Goal: Task Accomplishment & Management: Complete application form

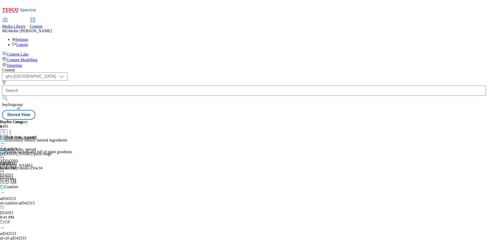
select select "ghs-uk"
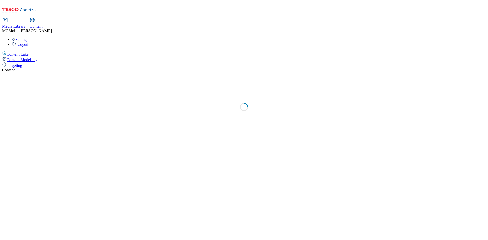
select select "ghs-uk"
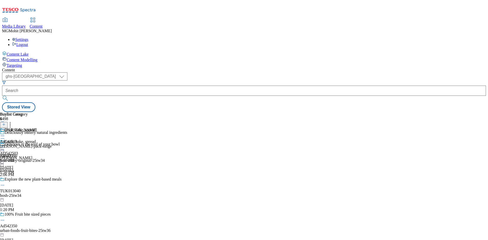
click at [36, 170] on div "Cook, bake, spread AD542503 arla Oct 10, 2025 1:50 PM" at bounding box center [18, 156] width 36 height 35
click at [77, 112] on div "Buylist Group 6498" at bounding box center [38, 121] width 77 height 18
click at [6, 125] on icon at bounding box center [4, 127] width 4 height 4
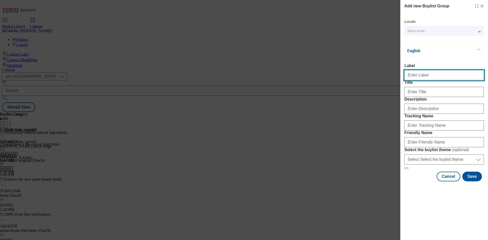
click at [421, 75] on input "Label" at bounding box center [443, 75] width 79 height 10
paste input "Ad542322 yeo-valley"
type input "Ad542322 yeo-valley"
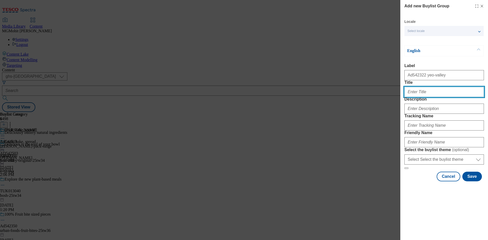
paste input "Delicious is finishing with style"
type input "Delicious is finishing with style"
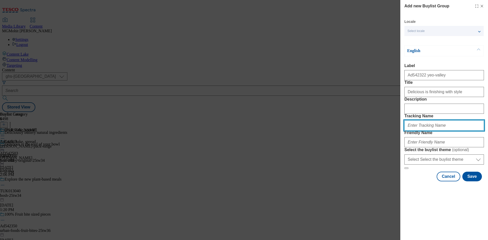
paste input "DH_AD542322"
type input "DH_AD542322"
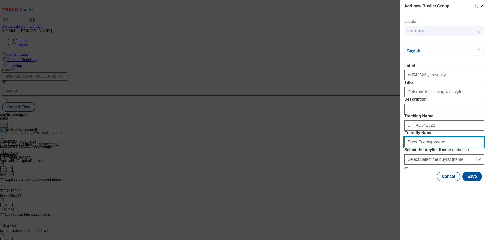
paste input "yeo-valley-organic-natural-25tw34"
type input "yeo-valley-organic-natural-25tw34"
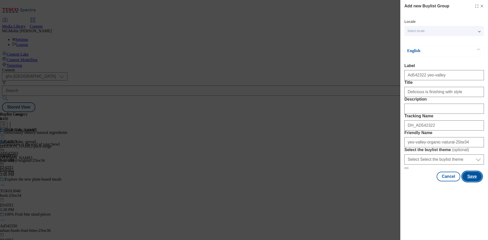
click at [469, 181] on button "Save" at bounding box center [472, 177] width 20 height 10
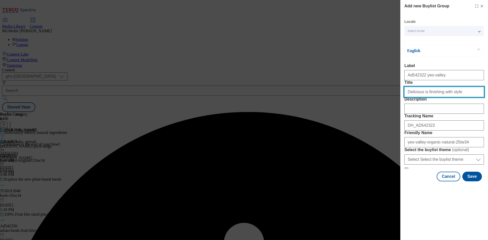
click at [464, 97] on input "Title" at bounding box center [443, 92] width 79 height 10
type input "Delicious is finishing with style"
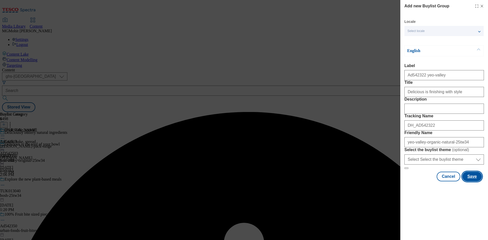
click at [471, 181] on button "Save" at bounding box center [472, 177] width 20 height 10
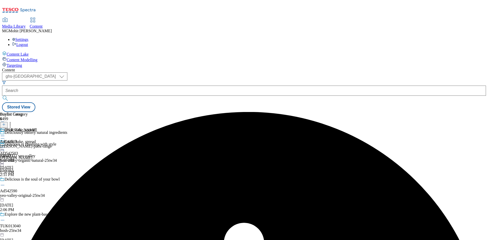
click at [77, 158] on div "yeo-valley-organic-natural-25tw34" at bounding box center [38, 160] width 77 height 5
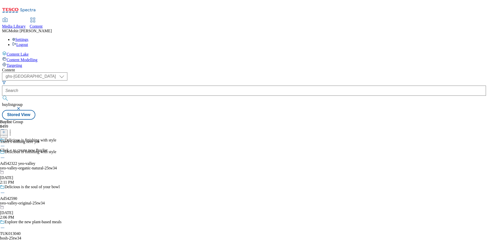
click at [6, 130] on icon at bounding box center [4, 132] width 4 height 4
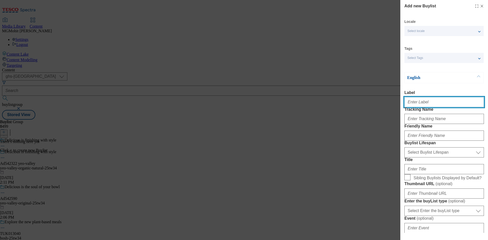
click at [414, 102] on input "Label" at bounding box center [443, 102] width 79 height 10
paste input "Ad542322"
type input "Ad542322"
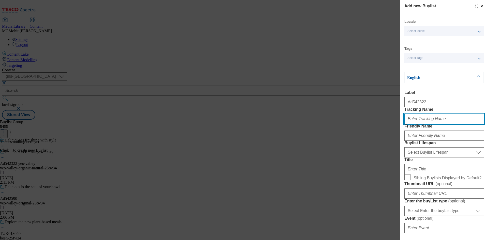
paste input "DH_AD542322"
type input "DH_AD542322"
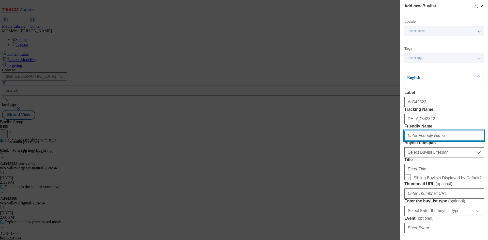
paste input "yeo-valley"
type input "yeo-valley"
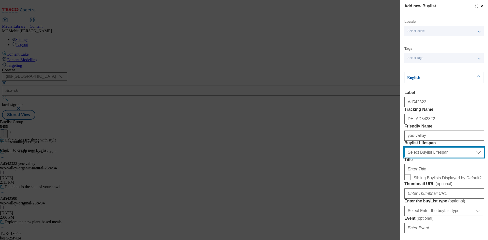
click at [425, 157] on select "Select Buylist Lifespan evergreen seasonal tactical" at bounding box center [443, 152] width 79 height 10
select select "tactical"
click at [404, 157] on select "Select Buylist Lifespan evergreen seasonal tactical" at bounding box center [443, 152] width 79 height 10
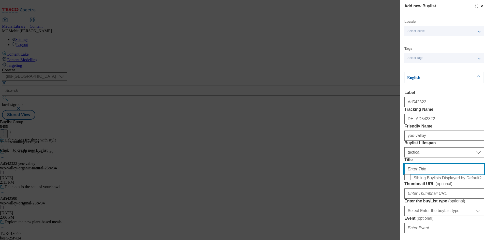
click at [416, 174] on input "Title" at bounding box center [443, 169] width 79 height 10
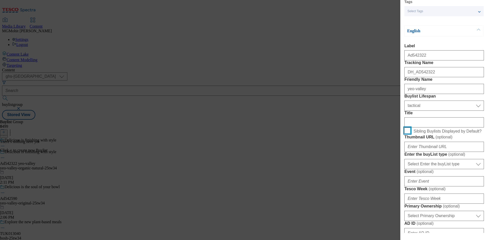
scroll to position [102, 0]
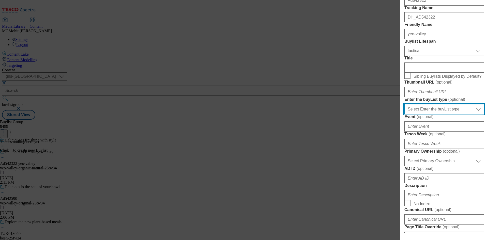
drag, startPoint x: 429, startPoint y: 166, endPoint x: 424, endPoint y: 173, distance: 8.5
click at [428, 114] on select "Select Enter the buyList type event supplier funded long term >4 weeks supplier…" at bounding box center [443, 109] width 79 height 10
select select "supplier funded short term 1-3 weeks"
click at [404, 114] on select "Select Enter the buyList type event supplier funded long term >4 weeks supplier…" at bounding box center [443, 109] width 79 height 10
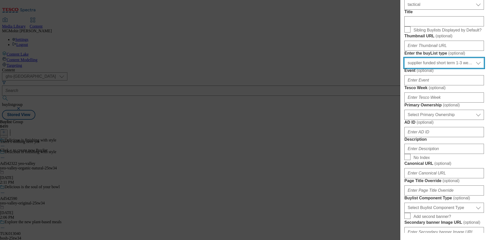
scroll to position [203, 0]
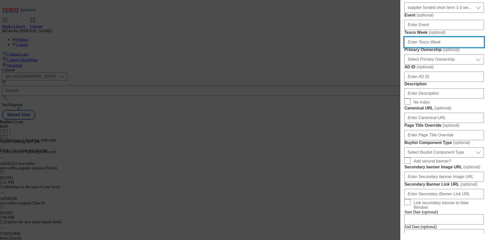
click at [419, 47] on input "Tesco Week ( optional )" at bounding box center [443, 42] width 79 height 10
type input "34"
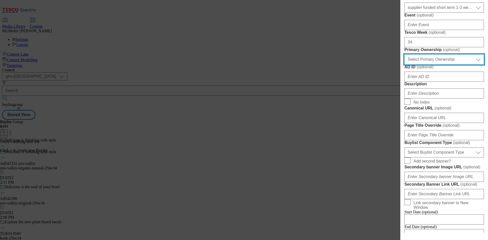
click at [426, 64] on select "Select Primary Ownership tesco dunnhumby" at bounding box center [443, 59] width 79 height 10
select select "dunnhumby"
click at [404, 64] on select "Select Primary Ownership tesco dunnhumby" at bounding box center [443, 59] width 79 height 10
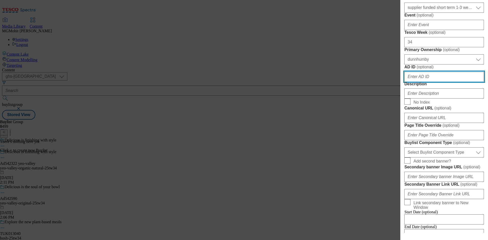
click at [418, 82] on input "AD ID ( optional )" at bounding box center [443, 77] width 79 height 10
paste input "542322"
type input "542322"
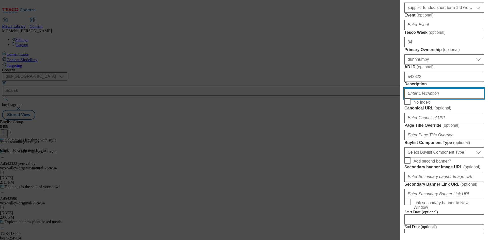
click at [420, 99] on input "Description" at bounding box center [443, 93] width 79 height 10
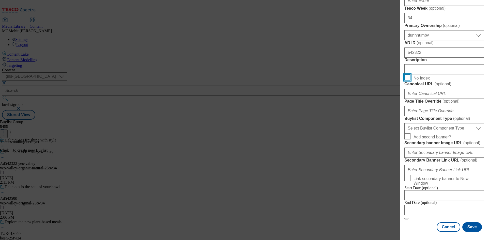
scroll to position [305, 0]
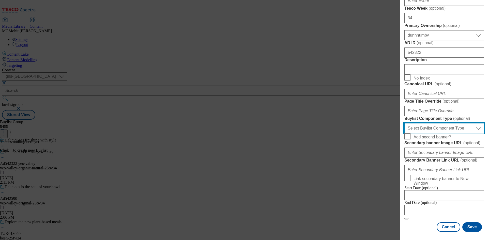
drag, startPoint x: 425, startPoint y: 185, endPoint x: 420, endPoint y: 187, distance: 5.1
click at [425, 133] on select "Select Buylist Component Type Banner Competition Header Meal" at bounding box center [443, 128] width 79 height 10
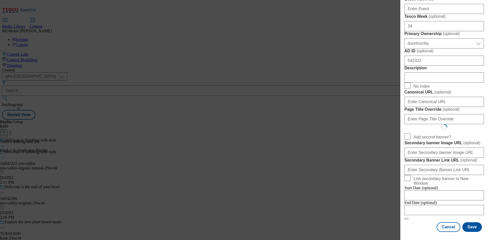
select select "Banner"
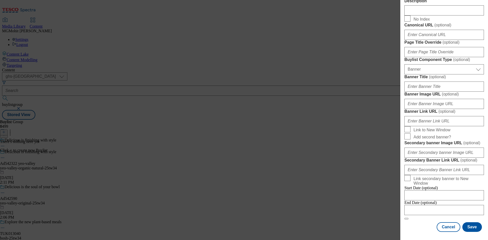
scroll to position [503, 0]
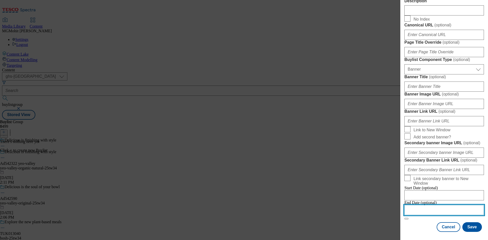
click at [429, 209] on input "Modal" at bounding box center [443, 210] width 79 height 10
select select "2025"
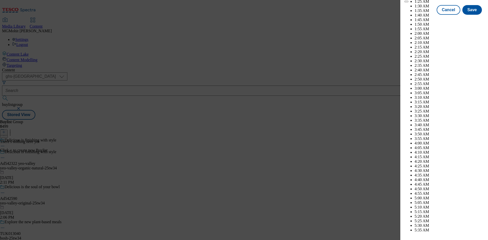
scroll to position [1593, 0]
select select "December"
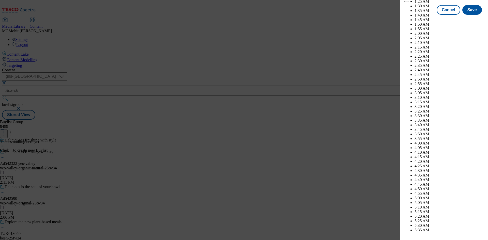
select select "2026"
select select "January"
click at [420, 19] on div "Cancel Save" at bounding box center [443, 15] width 79 height 10
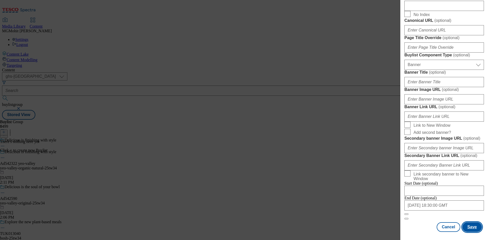
click at [466, 227] on button "Save" at bounding box center [472, 227] width 20 height 10
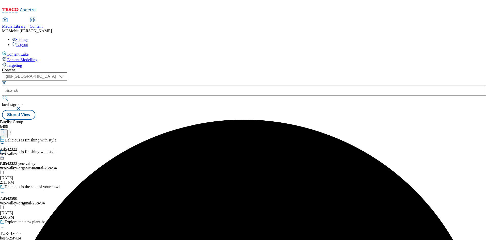
click at [17, 135] on div "Ad542322 yeo-valley Oct 10, 2025 2:12 PM" at bounding box center [8, 152] width 17 height 35
click at [6, 130] on icon at bounding box center [4, 132] width 4 height 4
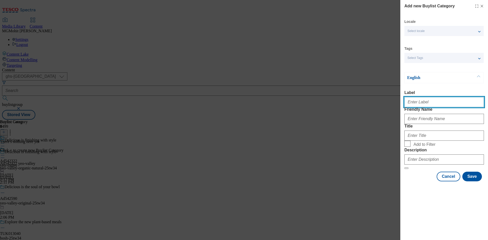
click at [418, 104] on input "Label" at bounding box center [443, 102] width 79 height 10
paste input "Ad542322"
type input "Ad542322"
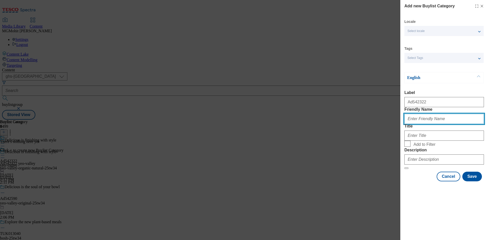
paste input "yeo-valley-organic-natural"
type input "yeo-valley-organic-natural"
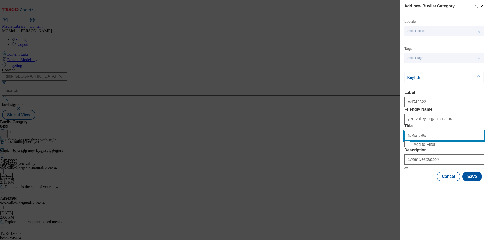
click at [427, 141] on input "Title" at bounding box center [443, 136] width 79 height 10
paste input "Yeo Valley"
type input "Yeo Valley"
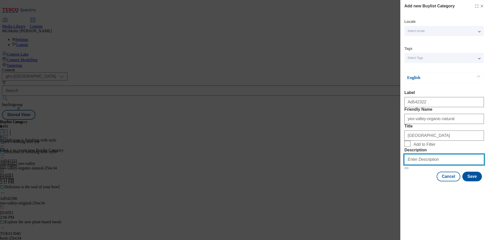
click at [446, 165] on input "Description" at bounding box center [443, 159] width 79 height 10
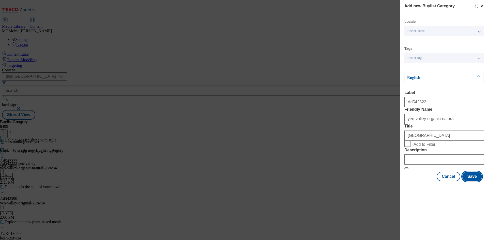
click at [473, 181] on button "Save" at bounding box center [472, 177] width 20 height 10
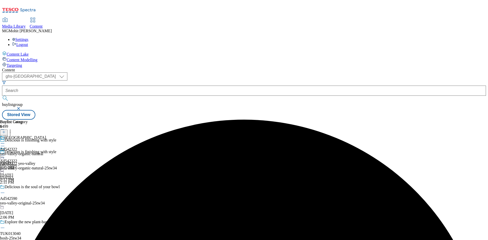
click at [46, 152] on div "yeo-valley-organic-natural" at bounding box center [23, 154] width 46 height 5
click at [6, 130] on icon at bounding box center [4, 132] width 4 height 4
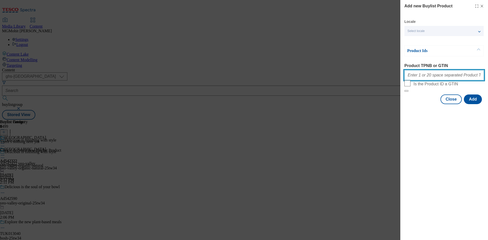
click at [416, 75] on input "Product TPNB or GTIN" at bounding box center [443, 75] width 79 height 10
paste input "91068173 55749015 91254730 90928505 87741741 87794879 87799004 87798034 5776115…"
type input "91068173 55749015 91254730 90928505 87741741 87794879 87799004 87798034 5776115…"
click at [471, 104] on button "Add" at bounding box center [472, 99] width 18 height 10
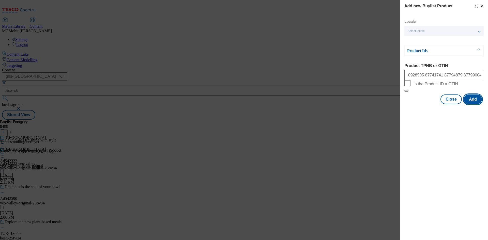
scroll to position [0, 0]
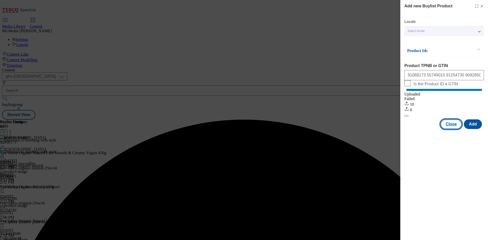
click at [446, 129] on button "Close" at bounding box center [450, 124] width 21 height 10
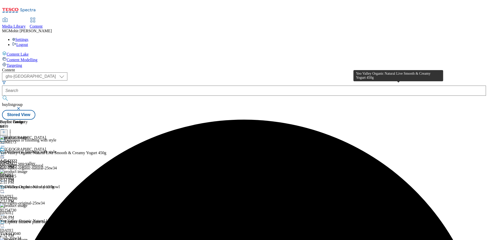
click at [106, 151] on div "Yeo Valley Organic Natural Live Smooth & Creamy Yogurt 450g" at bounding box center [53, 153] width 106 height 5
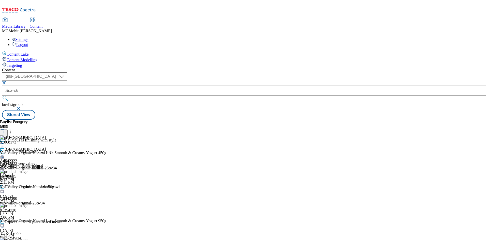
click at [5, 153] on icon at bounding box center [2, 155] width 5 height 5
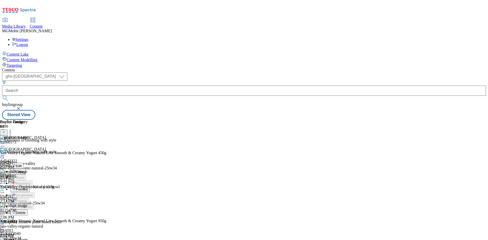
click at [22, 164] on span "Edit" at bounding box center [19, 166] width 6 height 4
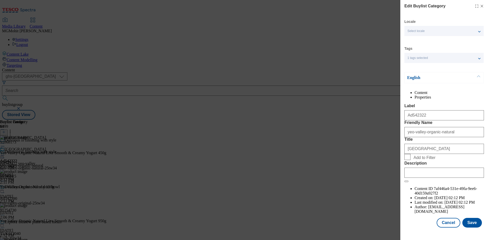
scroll to position [10, 0]
click at [434, 178] on input "Description" at bounding box center [443, 173] width 79 height 10
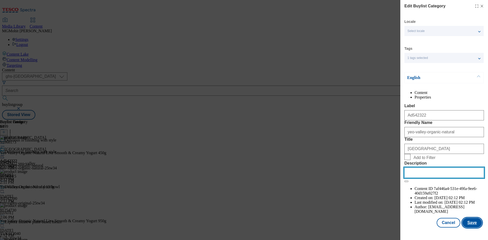
paste input "Yeo Valley Organic Natural Live Smooth & Creamy Yogurt 450g"
type input "Yeo Valley Organic Natural Live Smooth & Creamy Yogurt 450g"
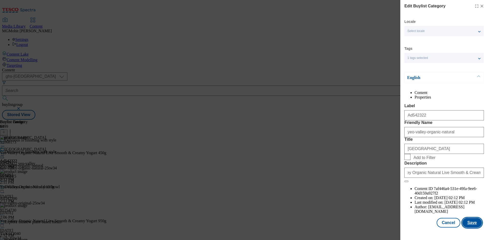
click at [464, 226] on button "Save" at bounding box center [472, 223] width 20 height 10
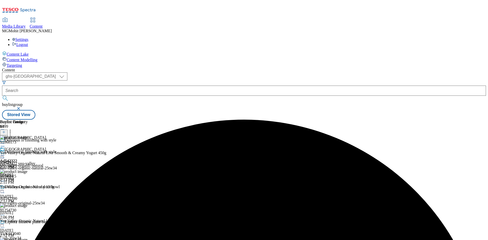
click at [5, 153] on icon at bounding box center [2, 155] width 5 height 5
click at [24, 163] on button "Edit" at bounding box center [16, 166] width 13 height 6
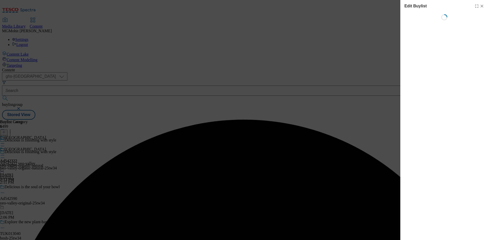
select select "tactical"
select select "supplier funded short term 1-3 weeks"
select select "dunnhumby"
select select "Banner"
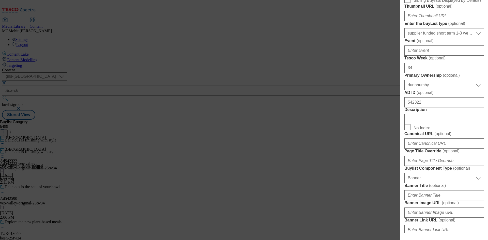
scroll to position [279, 0]
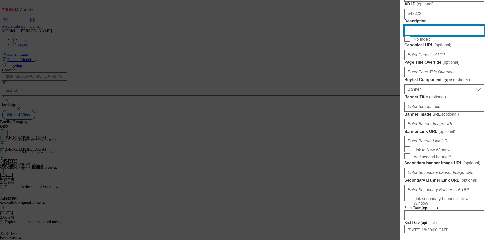
click at [416, 36] on input "Description" at bounding box center [443, 30] width 79 height 10
paste input "Yeo Valley Organic Natural Live Smooth & Creamy Yogurt 450g"
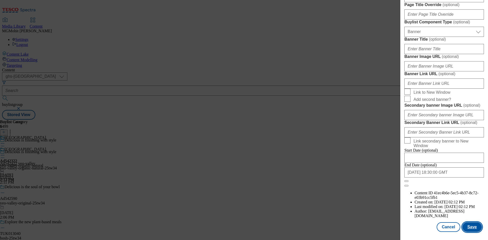
scroll to position [526, 0]
type input "Yeo Valley Organic Natural Live Smooth & Creamy Yogurt 450g"
click at [467, 226] on button "Save" at bounding box center [472, 227] width 20 height 10
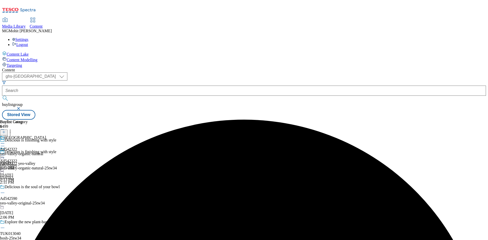
click at [3, 157] on circle at bounding box center [2, 157] width 1 height 1
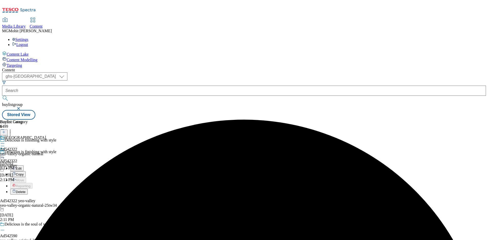
click at [22, 167] on span "Edit" at bounding box center [19, 169] width 6 height 4
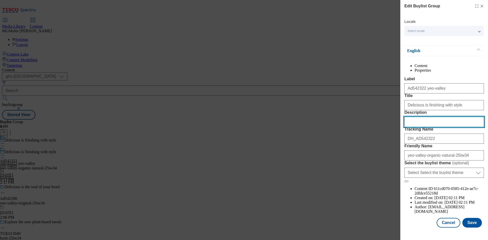
click at [414, 127] on input "Description" at bounding box center [443, 122] width 79 height 10
paste input "Yeo Valley Organic Natural Live Smooth & Creamy Yogurt 450g"
type input "Yeo Valley Organic Natural Live Smooth & Creamy Yogurt 450g"
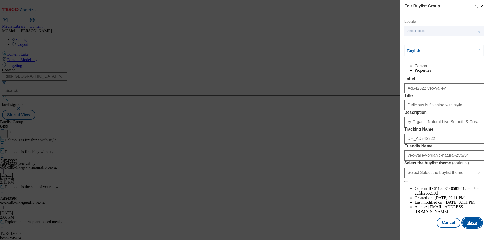
click at [469, 228] on button "Save" at bounding box center [472, 223] width 20 height 10
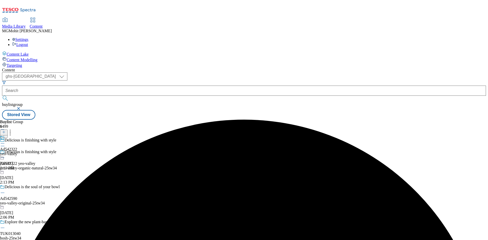
click at [5, 141] on icon at bounding box center [2, 143] width 5 height 5
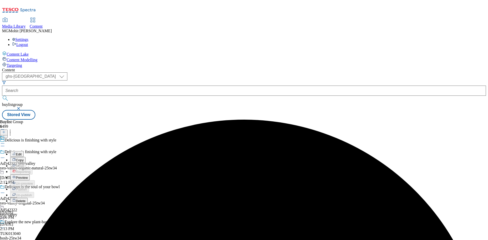
click at [28, 176] on span "Preview" at bounding box center [22, 178] width 12 height 4
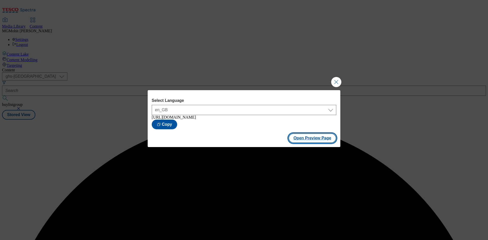
click at [309, 142] on button "Open Preview Page" at bounding box center [312, 138] width 48 height 10
